Goal: Register for event/course

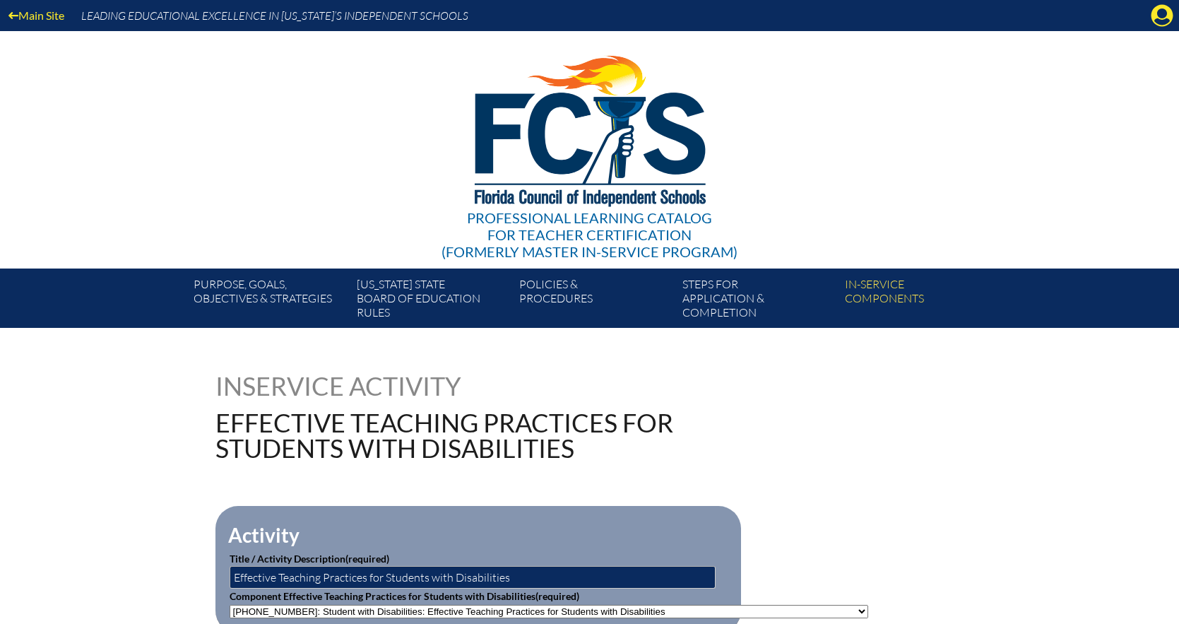
click at [949, 457] on div "Inservice Activity Effective Teaching Practices for Students with Disabilities" at bounding box center [589, 417] width 749 height 88
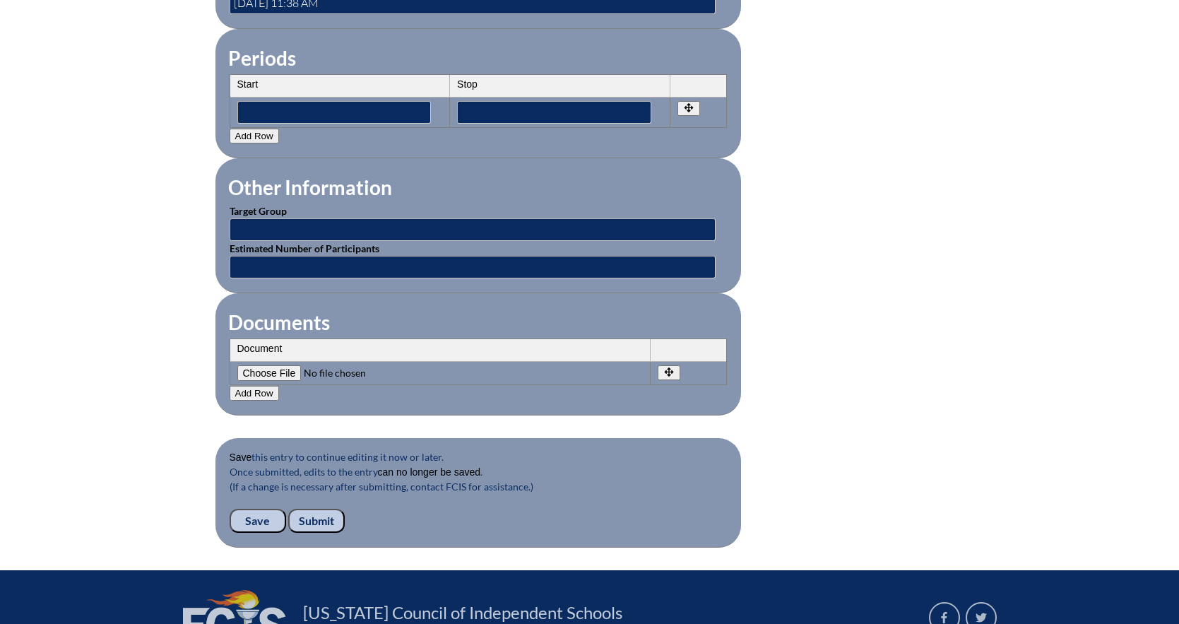
scroll to position [1332, 0]
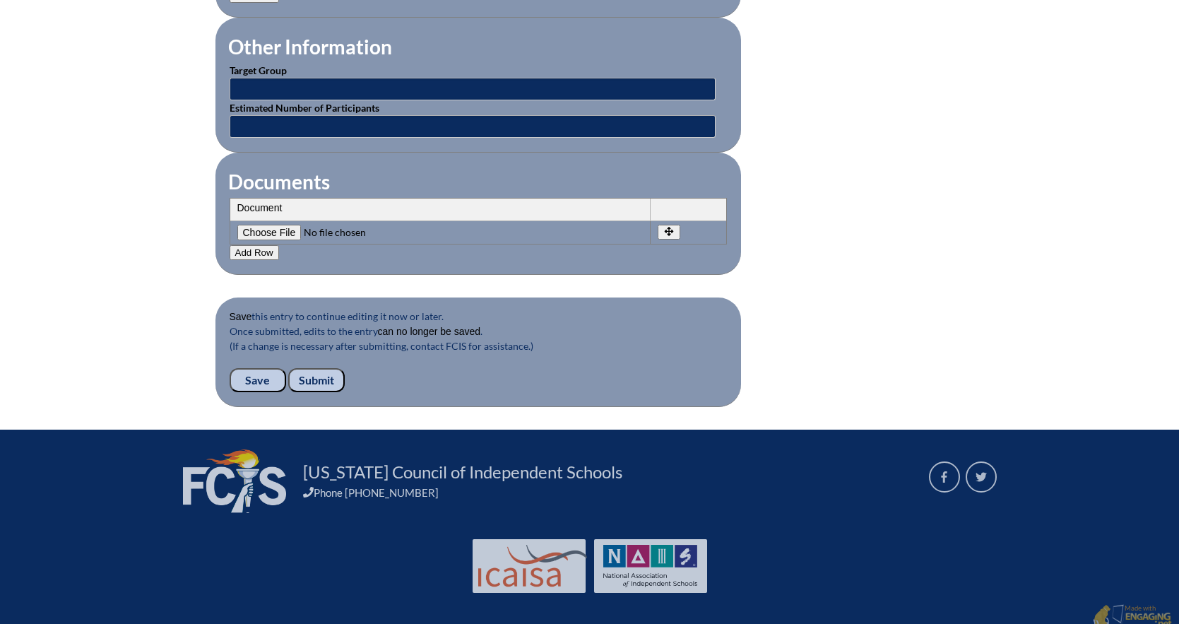
click at [326, 370] on input "Submit" at bounding box center [316, 380] width 57 height 24
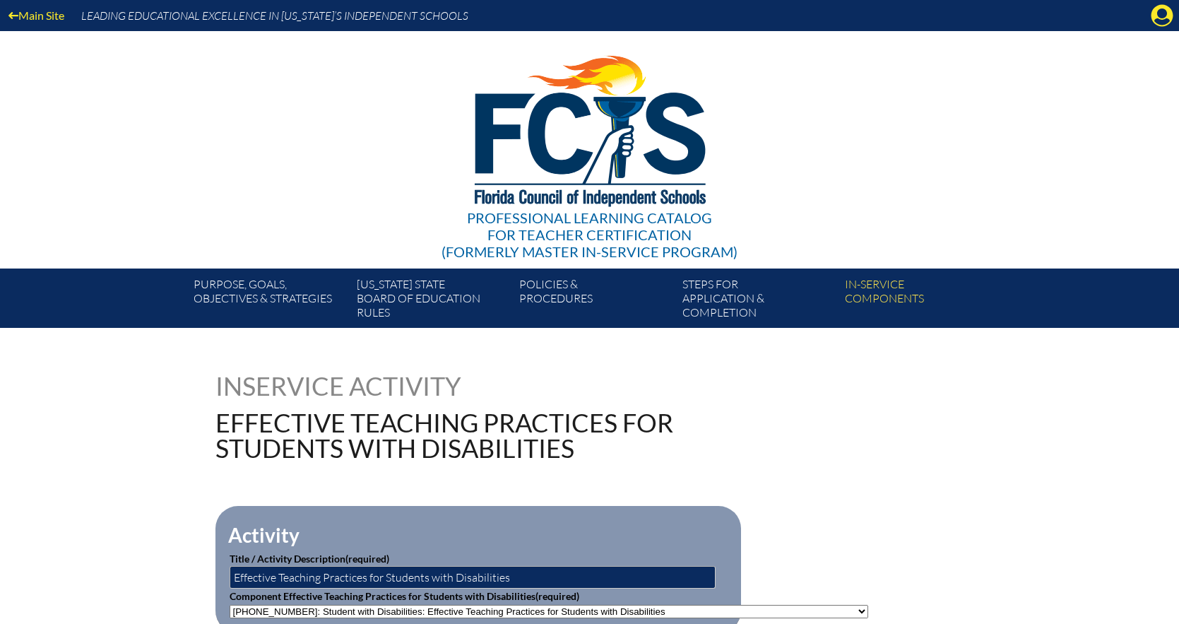
click at [1163, 21] on icon "Manage account" at bounding box center [1162, 15] width 23 height 23
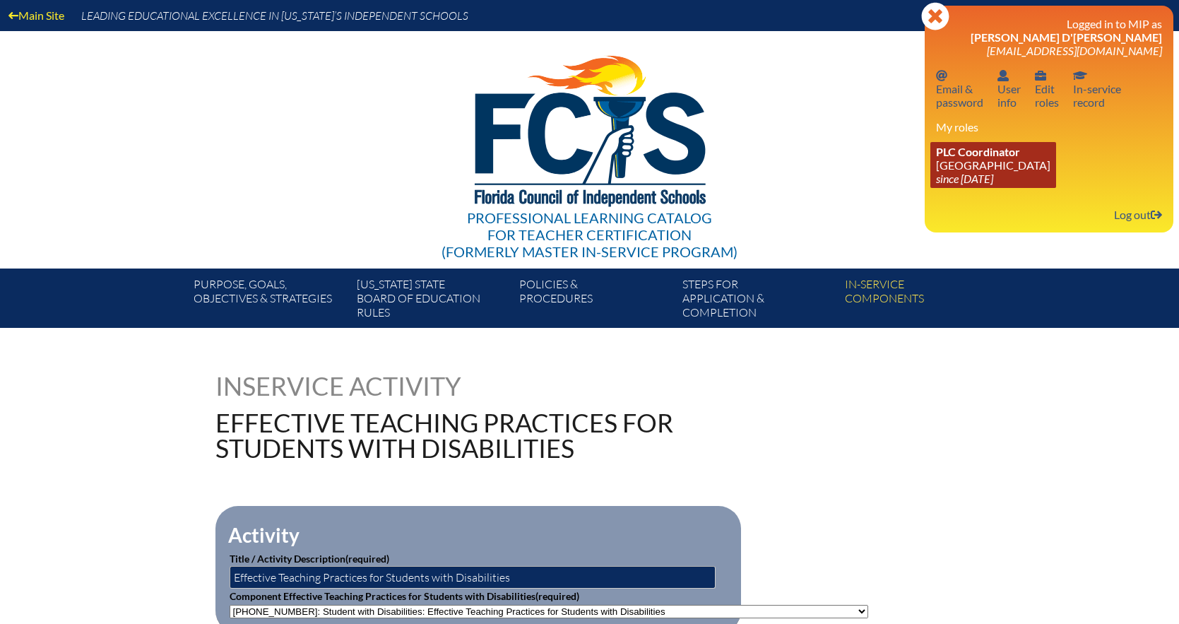
click at [959, 176] on icon "since [DATE]" at bounding box center [964, 178] width 57 height 13
